Goal: Check status

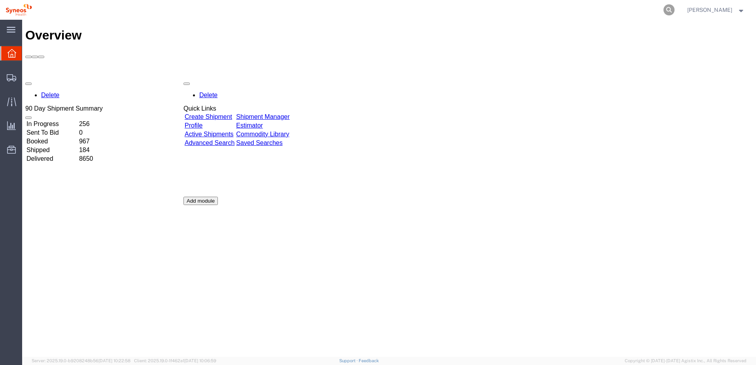
click at [674, 13] on icon at bounding box center [668, 9] width 11 height 11
click at [619, 9] on input "search" at bounding box center [543, 9] width 240 height 19
paste input "56875010"
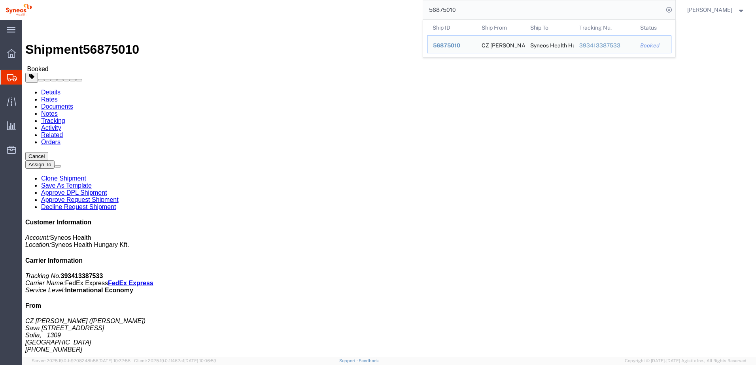
click at [382, 8] on div "56875010 Ship ID Ship From Ship To Tracking Nu. Status Ship ID 56875010 Ship Fr…" at bounding box center [357, 10] width 638 height 20
drag, startPoint x: 514, startPoint y: 11, endPoint x: 389, endPoint y: 9, distance: 124.5
click at [389, 9] on div "56875010 Ship ID Ship From Ship To Tracking Nu. Status Ship ID 56875010 Ship Fr…" at bounding box center [357, 10] width 638 height 20
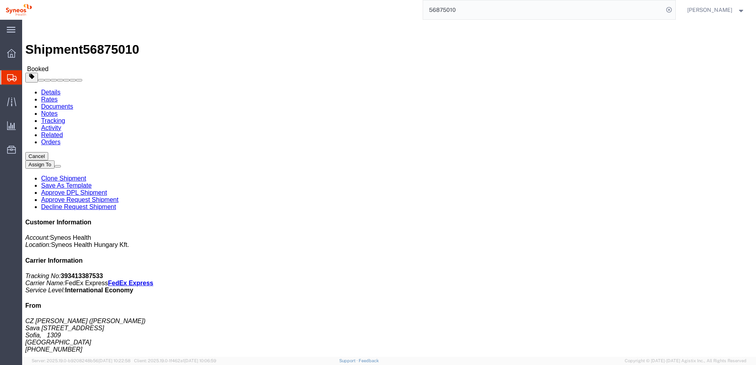
paste input "547"
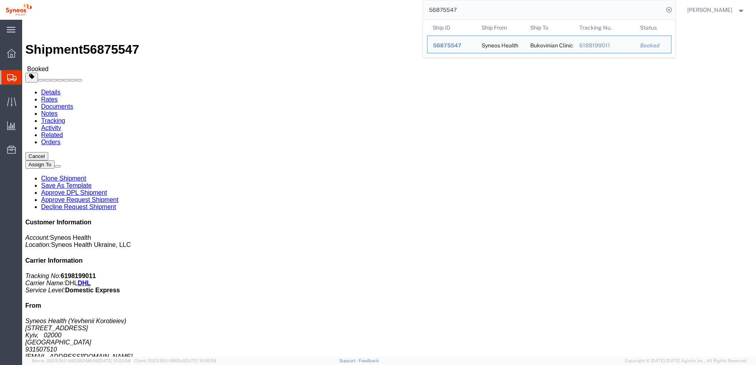
drag, startPoint x: 471, startPoint y: 15, endPoint x: 422, endPoint y: 9, distance: 49.5
click at [422, 9] on div "56875547 Ship ID Ship From Ship To Tracking Nu. Status Ship ID 56875547 Ship Fr…" at bounding box center [357, 10] width 638 height 20
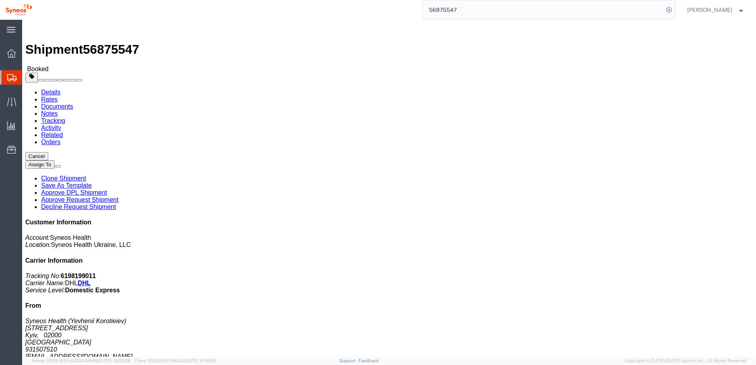
paste input "642"
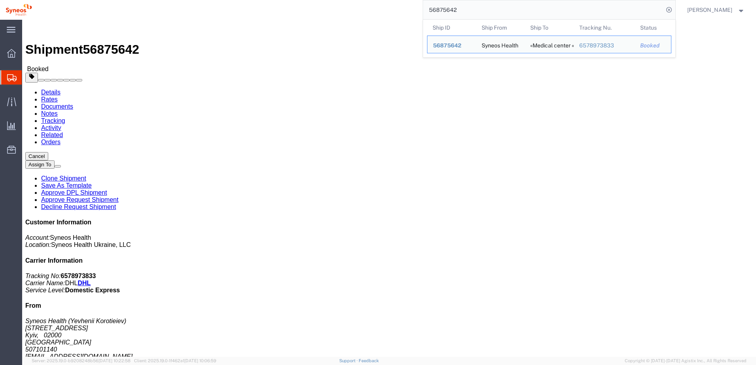
drag, startPoint x: 477, startPoint y: 13, endPoint x: 375, endPoint y: 4, distance: 102.4
click at [375, 4] on div "56875642 Ship ID Ship From Ship To Tracking Nu. Status Ship ID 56875642 Ship Fr…" at bounding box center [357, 10] width 638 height 20
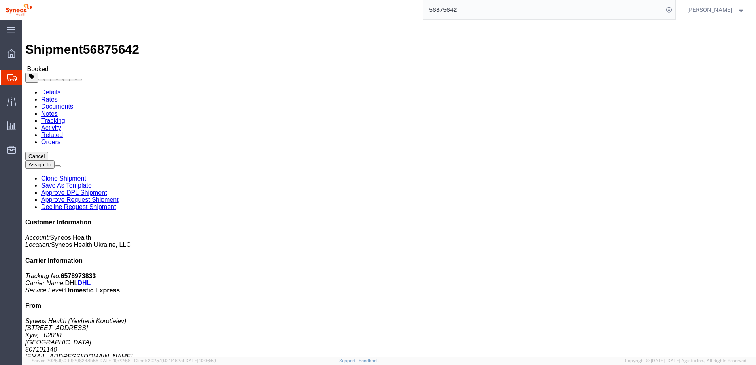
paste input "747"
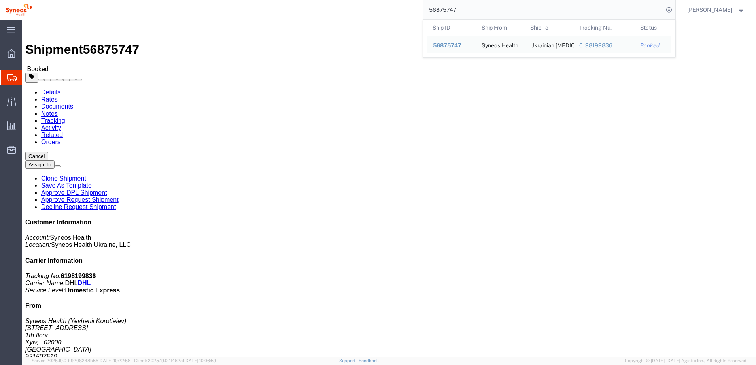
drag, startPoint x: 487, startPoint y: 11, endPoint x: 420, endPoint y: 6, distance: 66.6
click at [421, 6] on div "56875747 Ship ID Ship From Ship To Tracking Nu. Status Ship ID 56875747 Ship Fr…" at bounding box center [357, 10] width 638 height 20
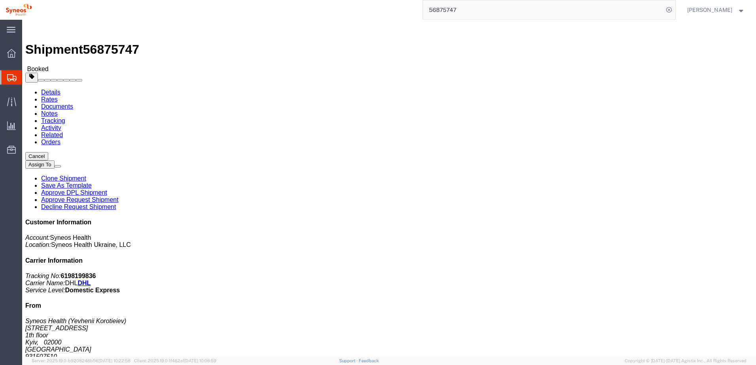
paste input "896"
type input "56875896"
